Goal: Find specific page/section: Find specific page/section

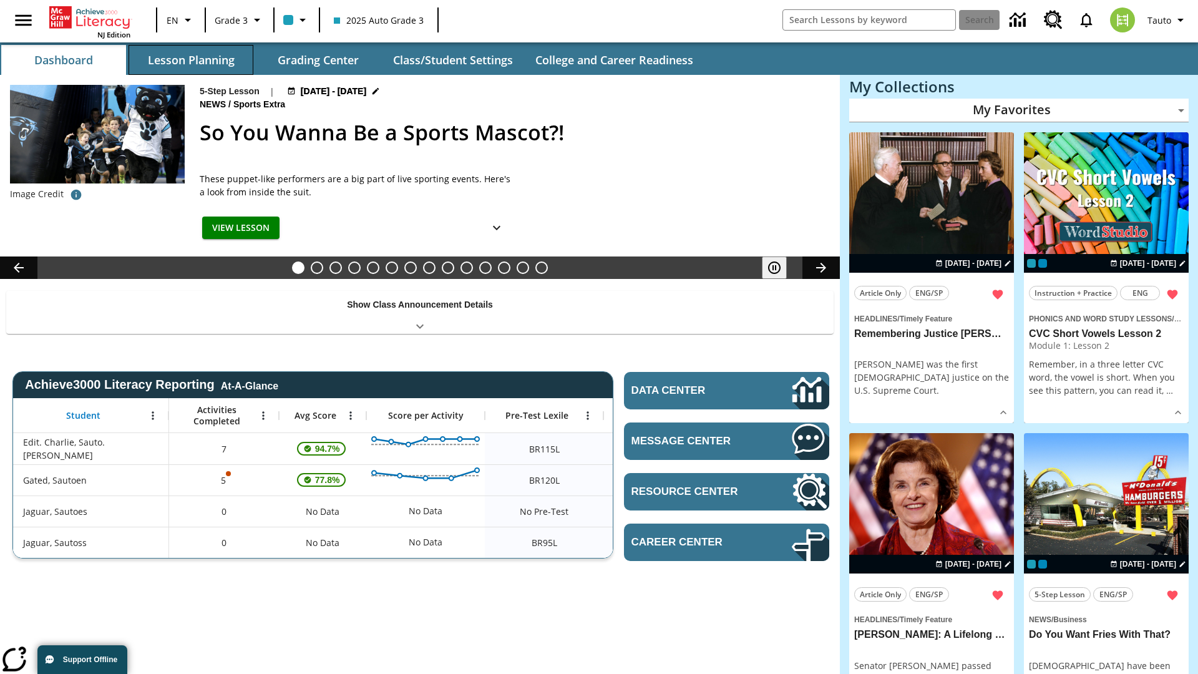
click at [191, 60] on button "Lesson Planning" at bounding box center [191, 60] width 125 height 30
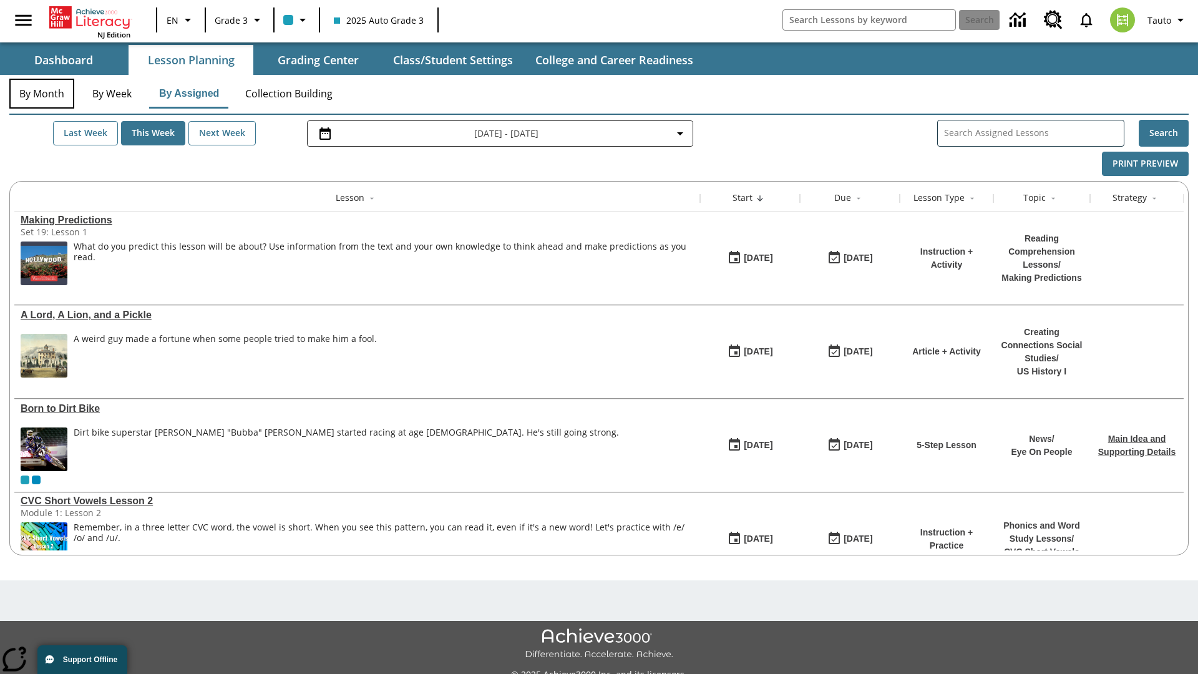
click at [42, 94] on button "By Month" at bounding box center [41, 94] width 65 height 30
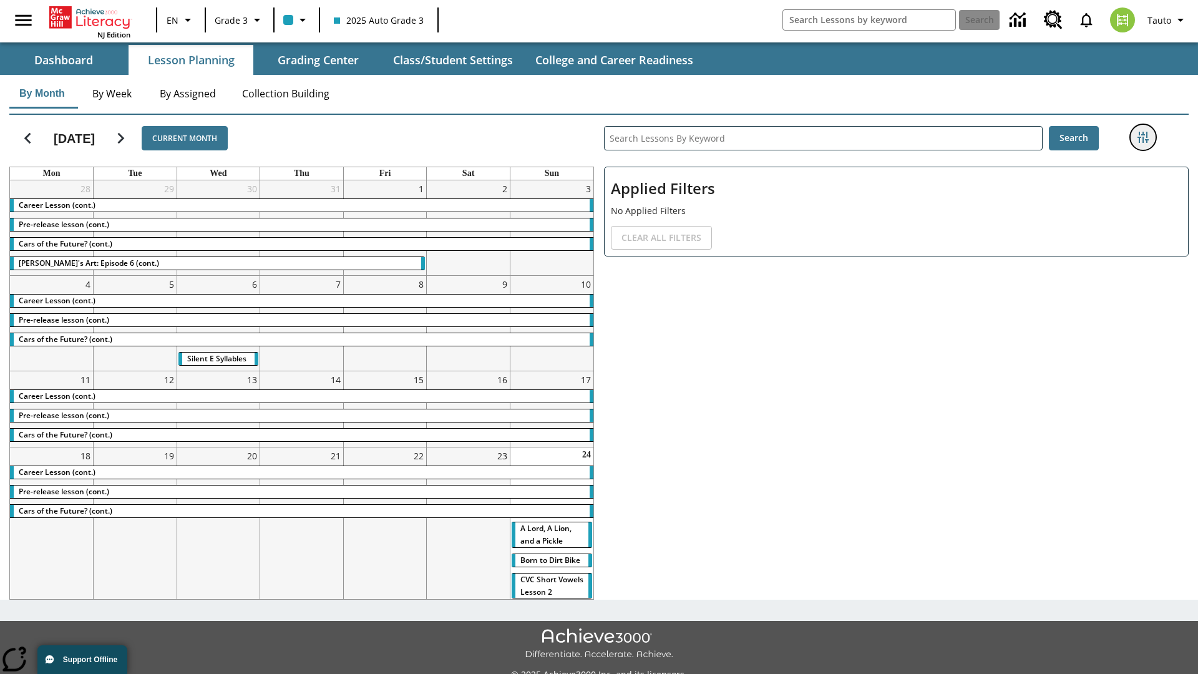
click at [1143, 137] on icon "Filters Side menu" at bounding box center [1143, 137] width 11 height 11
